Goal: Transaction & Acquisition: Download file/media

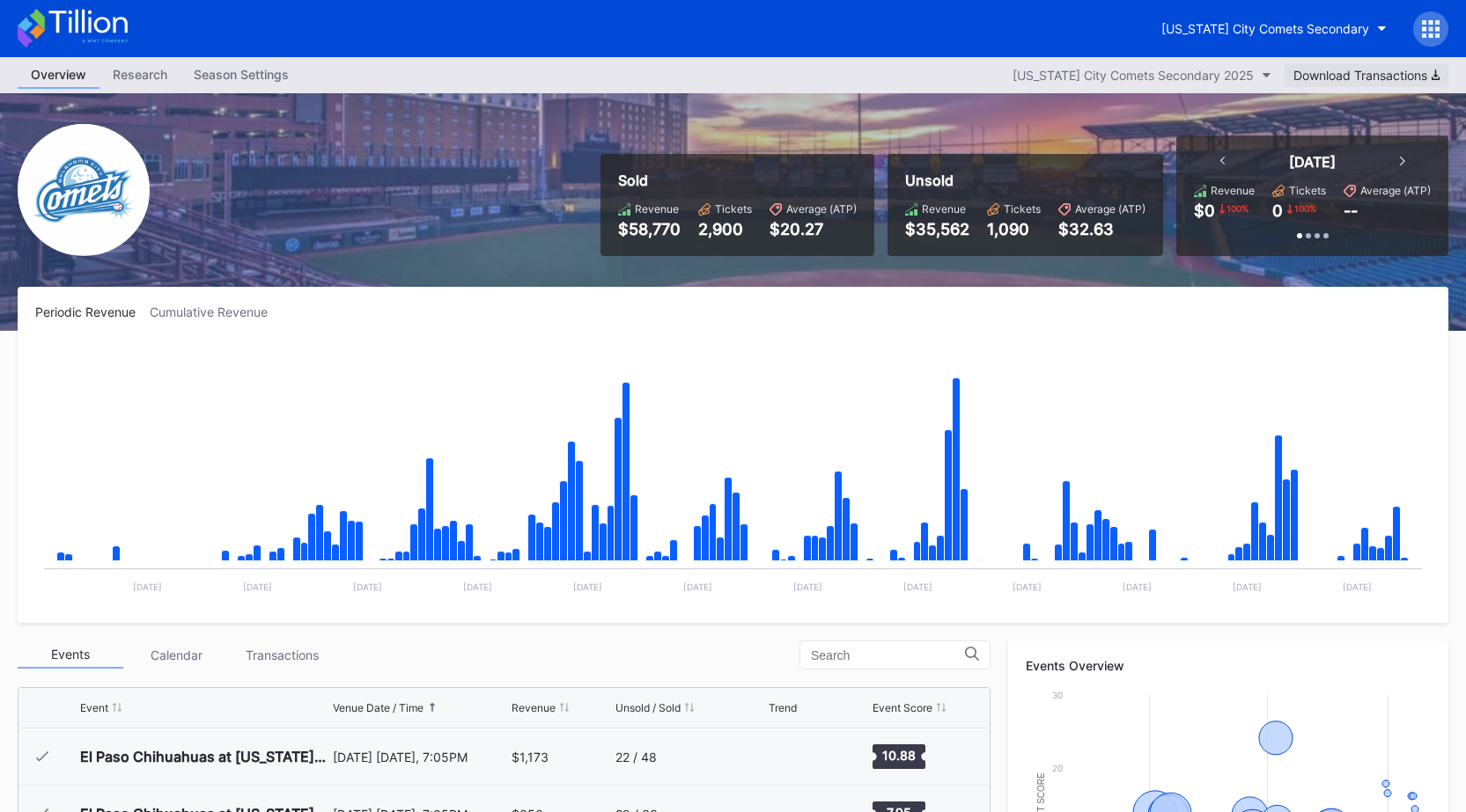
scroll to position [3603, 0]
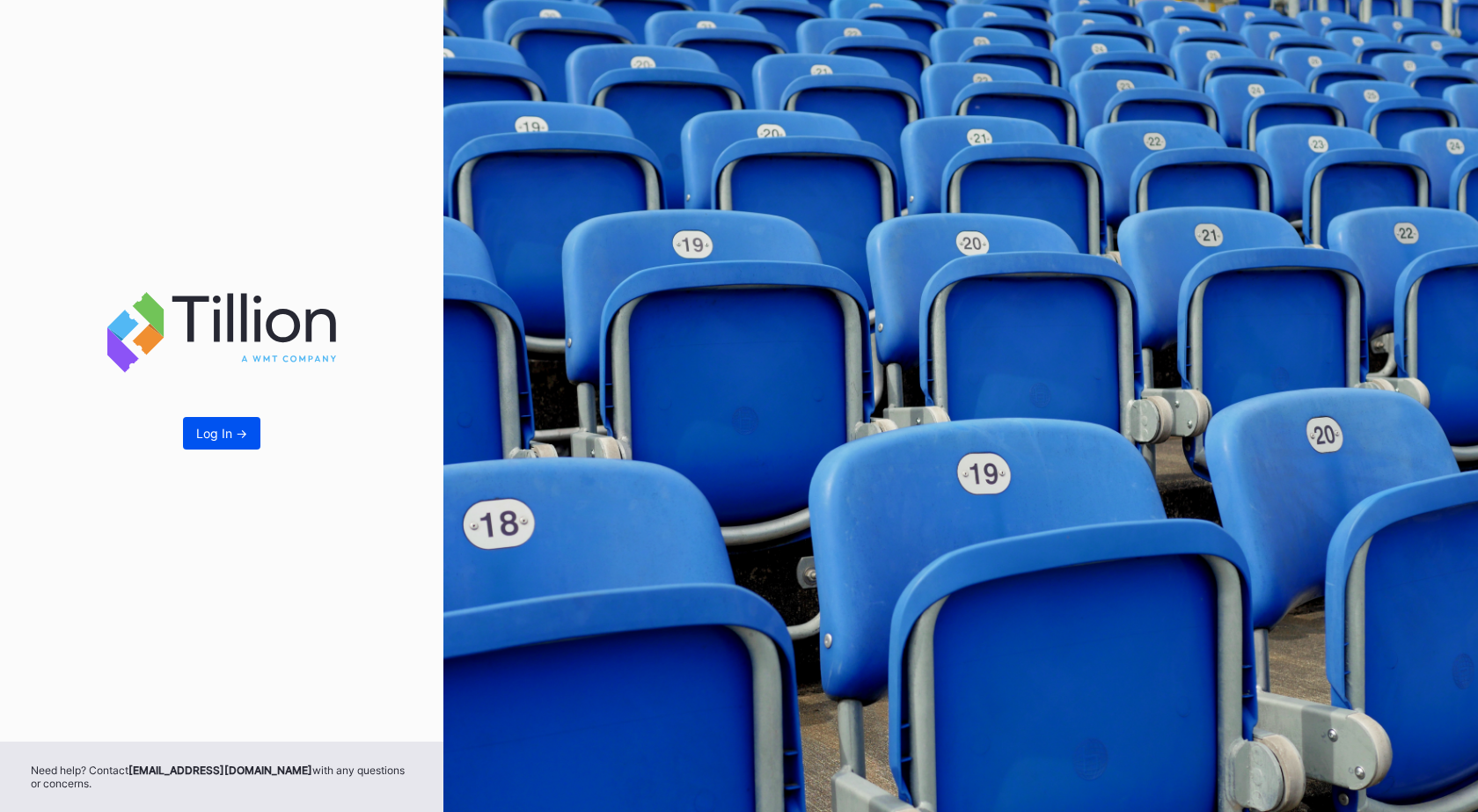
click at [256, 423] on button "Log In ->" at bounding box center [222, 434] width 77 height 32
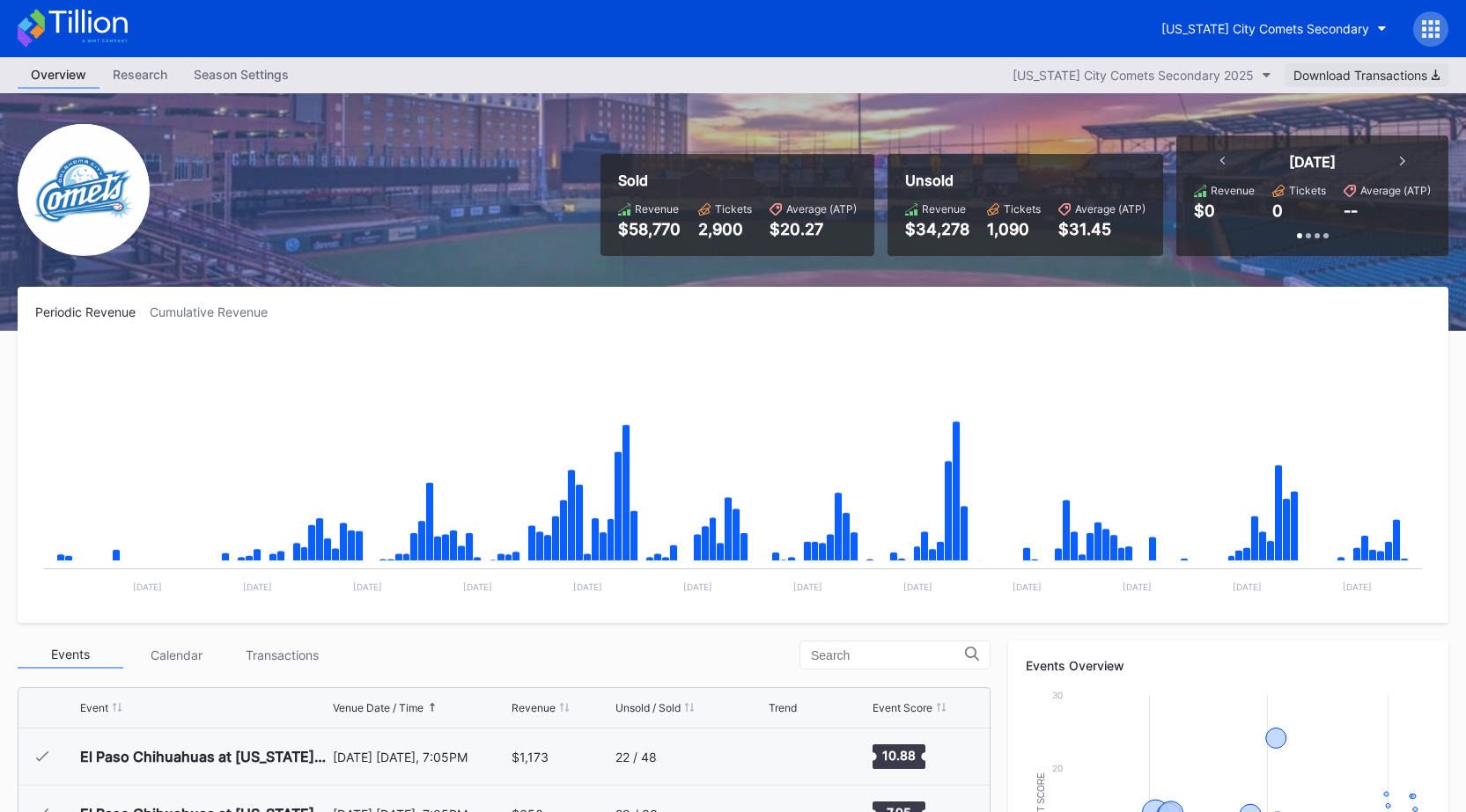
click at [1300, 68] on div "Download Transactions" at bounding box center [1366, 75] width 146 height 15
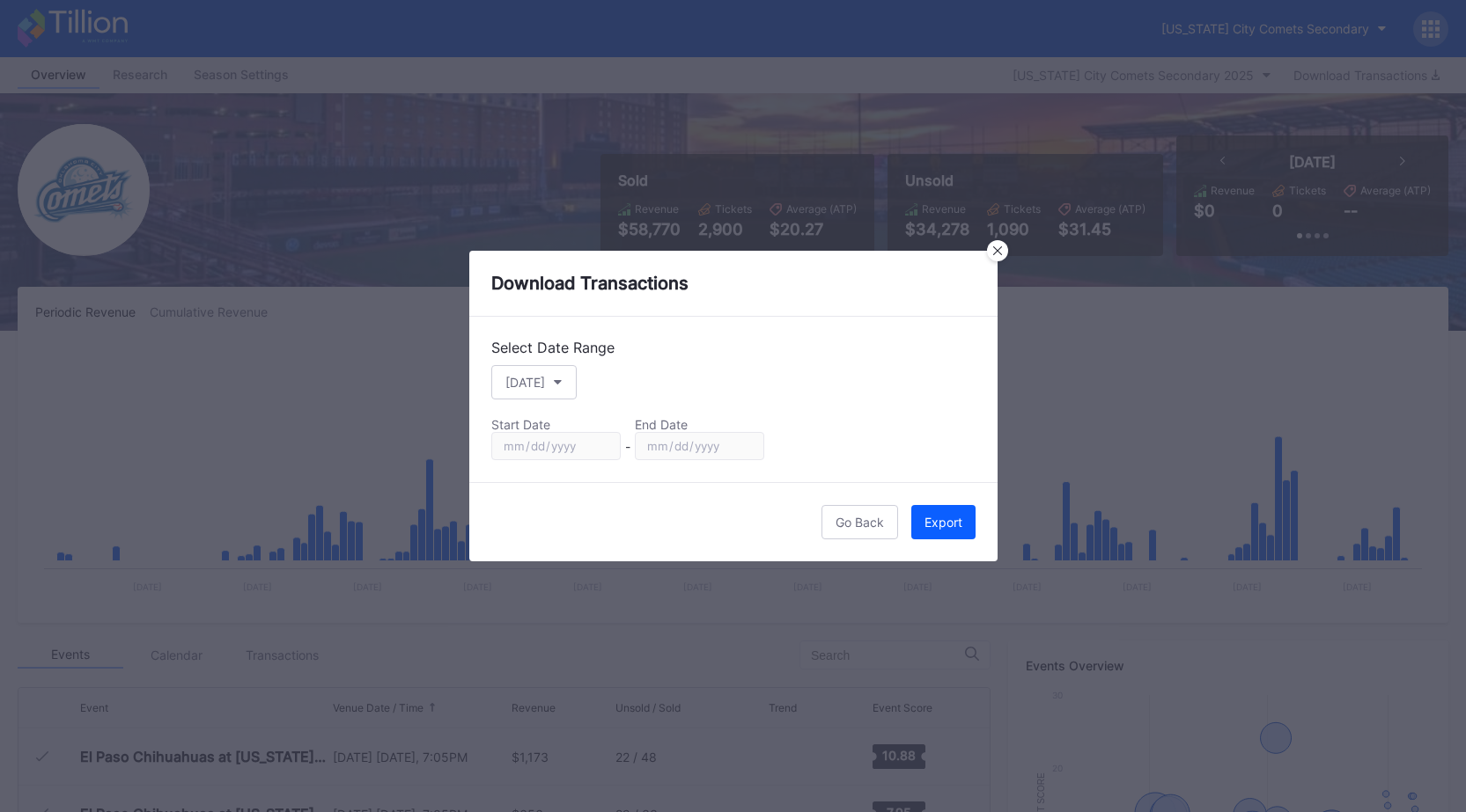
scroll to position [3603, 0]
click at [560, 374] on button "[DATE]" at bounding box center [533, 382] width 85 height 34
click at [549, 596] on div "Custom" at bounding box center [527, 594] width 44 height 15
click at [603, 453] on input "[DATE]" at bounding box center [555, 445] width 129 height 28
click at [603, 448] on input "[DATE]" at bounding box center [555, 445] width 129 height 28
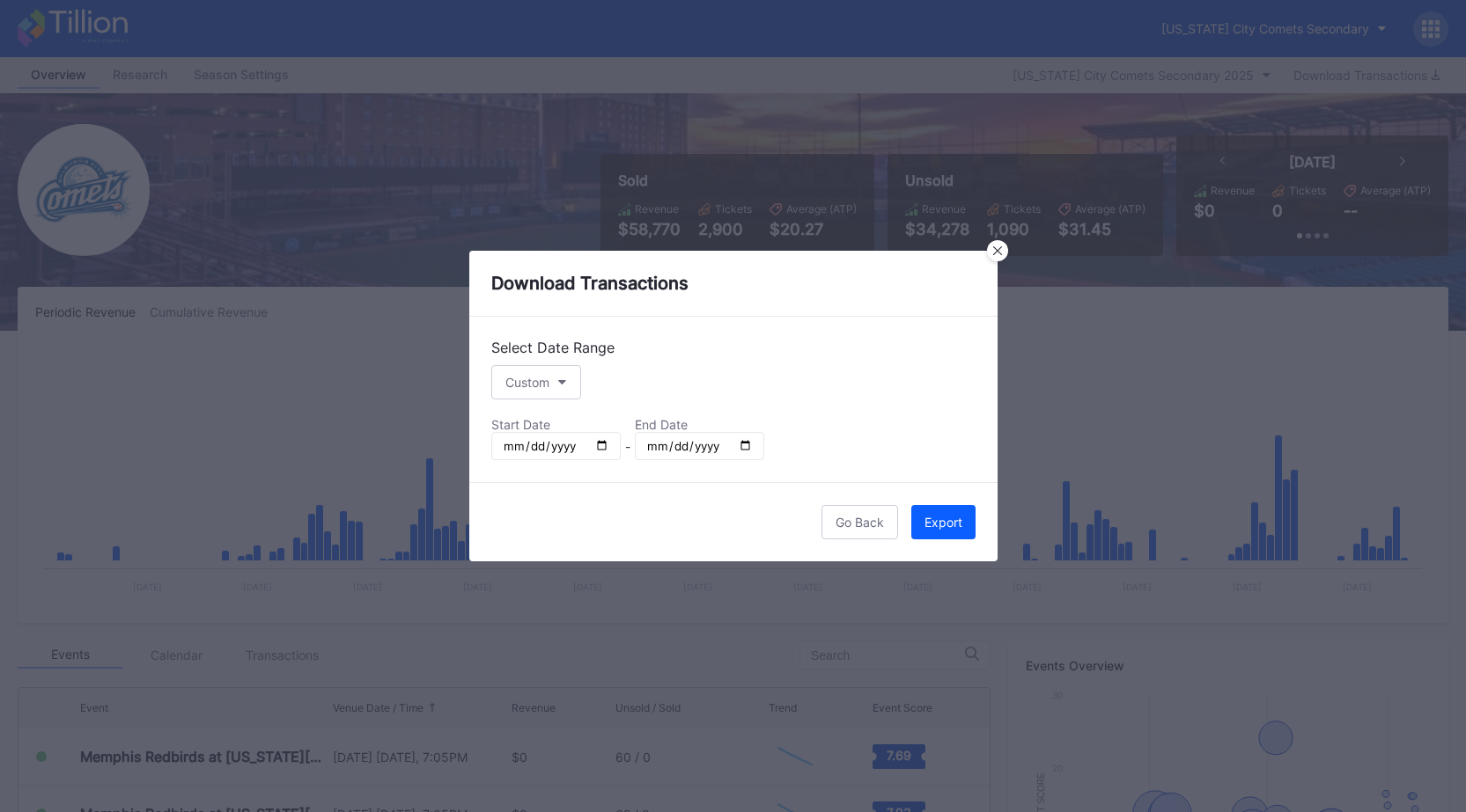
type input "[DATE]"
click at [751, 437] on input "[DATE]" at bounding box center [699, 445] width 129 height 28
click at [745, 444] on input "[DATE]" at bounding box center [699, 445] width 129 height 28
type input "[DATE]"
click at [931, 526] on div "Export" at bounding box center [943, 523] width 38 height 15
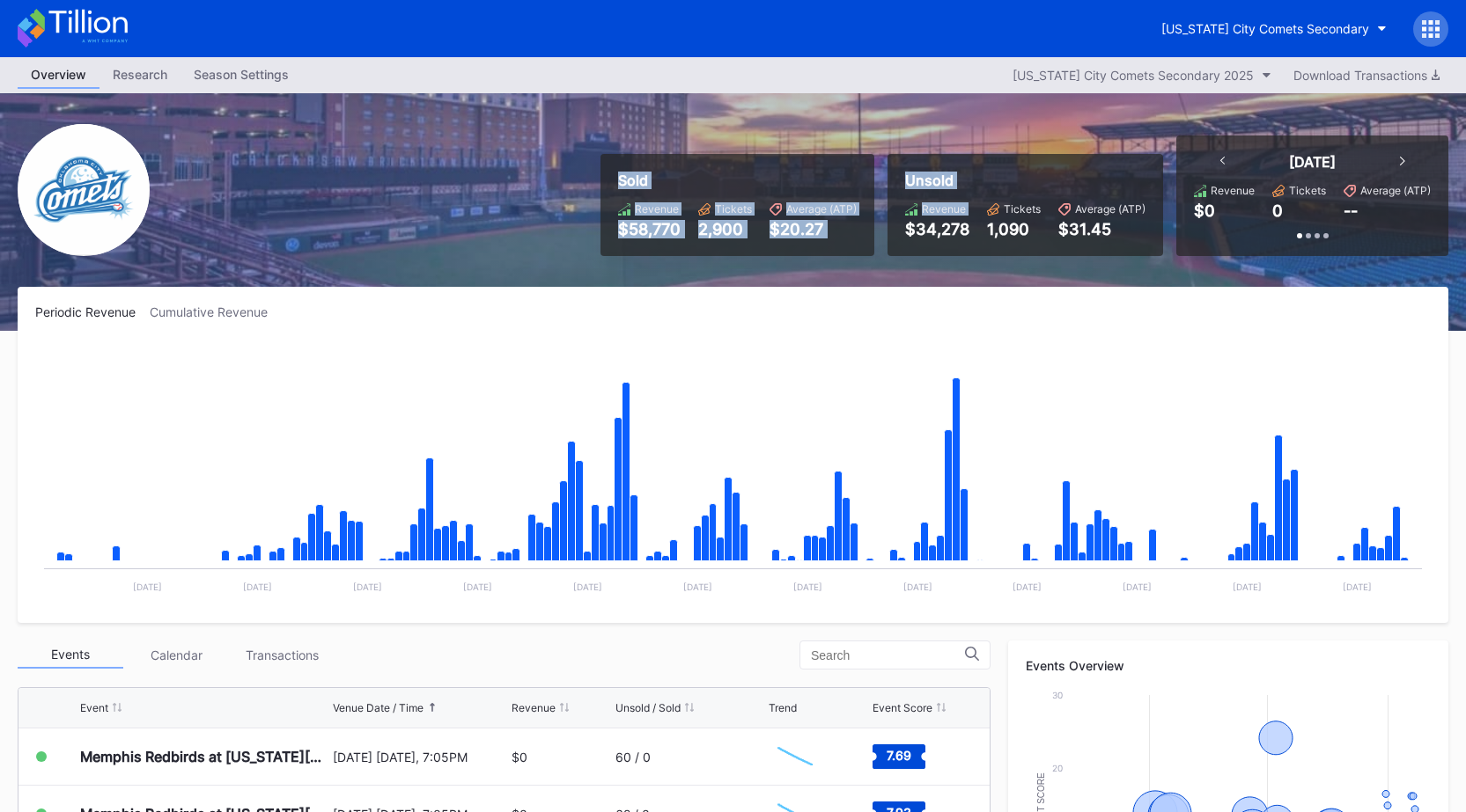
drag, startPoint x: 600, startPoint y: 154, endPoint x: 893, endPoint y: 252, distance: 309.0
click at [894, 252] on div "Sold Revenue $58,770 Tickets 2,900 Average (ATP) $20.27 Unsold Revenue $34,278 …" at bounding box center [1017, 196] width 861 height 120
click at [893, 252] on div "Unsold Revenue $34,278 Tickets 1,090 Average (ATP) $31.45" at bounding box center [1024, 204] width 275 height 102
click at [878, 266] on div "Sold Revenue $58,770 Tickets 2,900 Average (ATP) $20.27 Unsold Revenue $34,278 …" at bounding box center [733, 212] width 1466 height 238
